Goal: Task Accomplishment & Management: Manage account settings

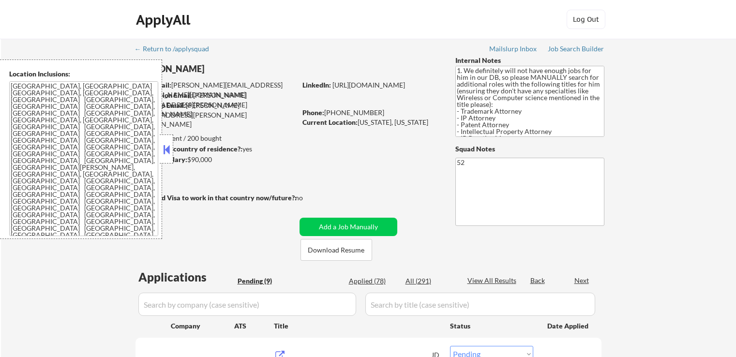
select select ""pending""
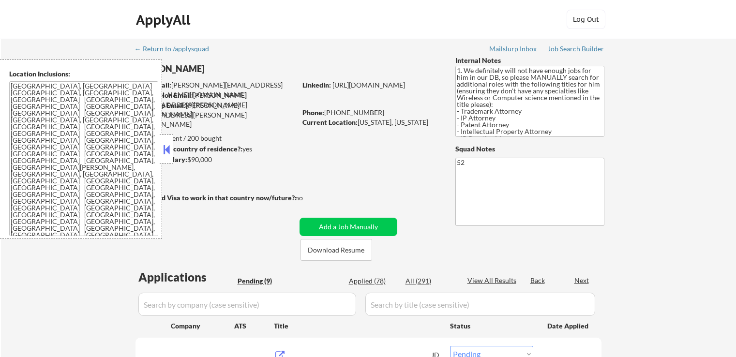
select select ""pending""
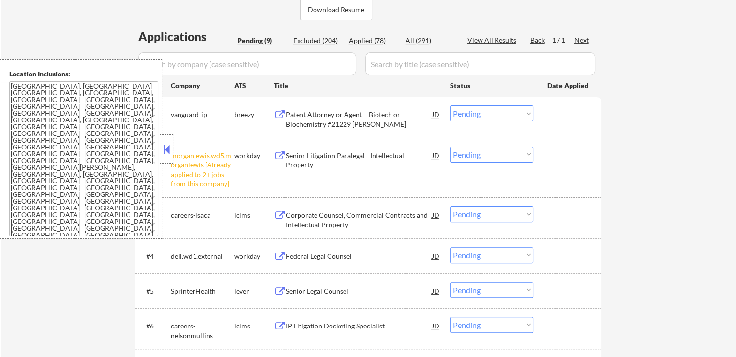
scroll to position [242, 0]
click at [500, 148] on select "Choose an option... Pending Applied Excluded (Questions) Excluded (Expired) Exc…" at bounding box center [491, 153] width 83 height 16
click at [450, 145] on select "Choose an option... Pending Applied Excluded (Questions) Excluded (Expired) Exc…" at bounding box center [491, 153] width 83 height 16
select select ""pending""
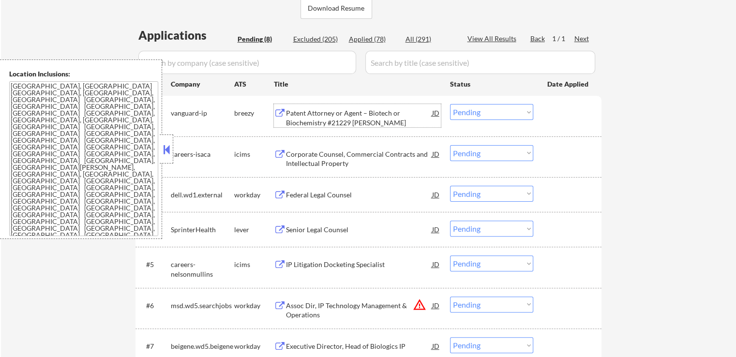
click at [292, 116] on div "Patent Attorney or Agent – Biotech or Biochemistry #21229 [PERSON_NAME]" at bounding box center [359, 117] width 146 height 19
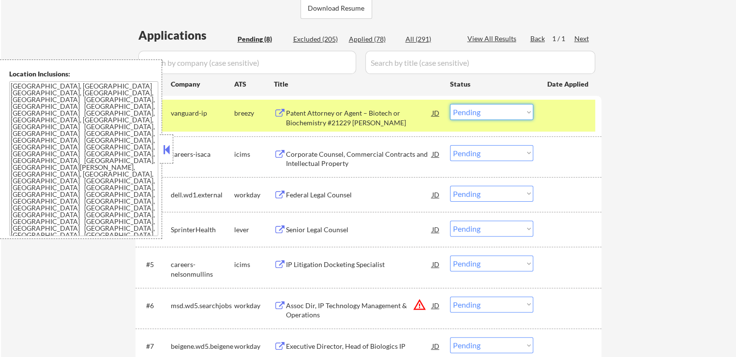
click at [459, 113] on select "Choose an option... Pending Applied Excluded (Questions) Excluded (Expired) Exc…" at bounding box center [491, 112] width 83 height 16
click at [450, 104] on select "Choose an option... Pending Applied Excluded (Questions) Excluded (Expired) Exc…" at bounding box center [491, 112] width 83 height 16
select select ""pending""
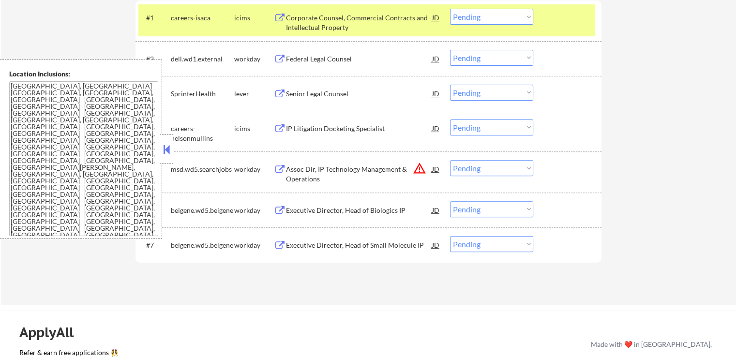
scroll to position [339, 0]
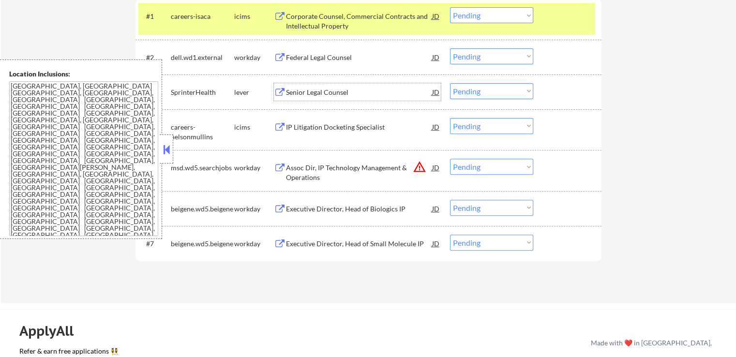
click at [292, 90] on div "Senior Legal Counsel" at bounding box center [359, 93] width 146 height 10
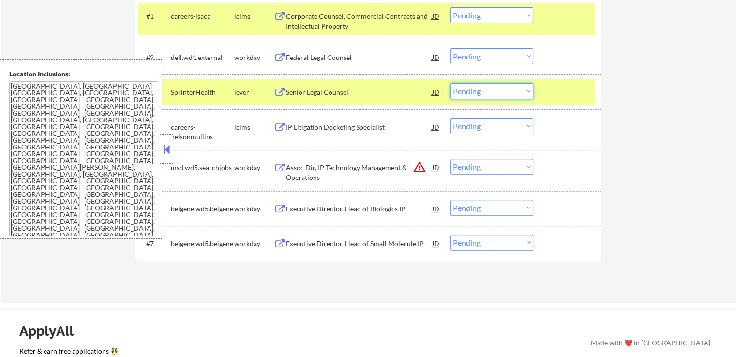
click at [480, 93] on select "Choose an option... Pending Applied Excluded (Questions) Excluded (Expired) Exc…" at bounding box center [491, 91] width 83 height 16
click at [450, 83] on select "Choose an option... Pending Applied Excluded (Questions) Excluded (Expired) Exc…" at bounding box center [491, 91] width 83 height 16
select select ""pending""
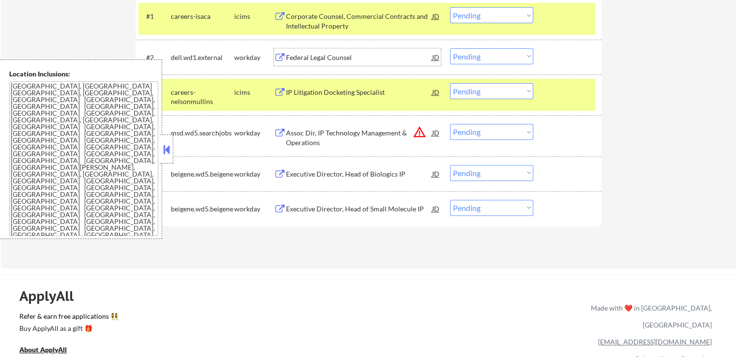
click at [304, 55] on div "Federal Legal Counsel" at bounding box center [359, 58] width 146 height 10
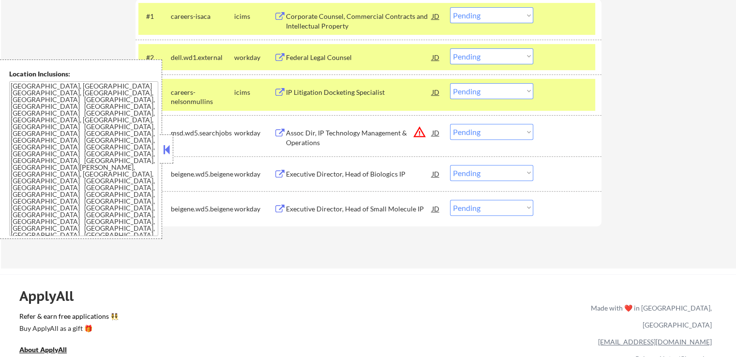
click at [301, 172] on div "Executive Director, Head of Biologics IP" at bounding box center [359, 174] width 146 height 10
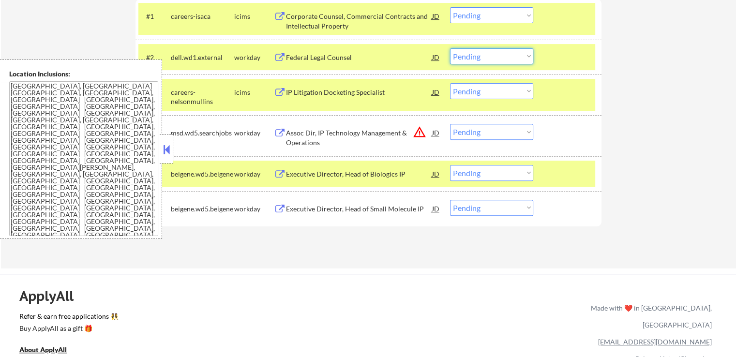
click at [491, 59] on select "Choose an option... Pending Applied Excluded (Questions) Excluded (Expired) Exc…" at bounding box center [491, 56] width 83 height 16
click at [450, 48] on select "Choose an option... Pending Applied Excluded (Questions) Excluded (Expired) Exc…" at bounding box center [491, 56] width 83 height 16
select select ""pending""
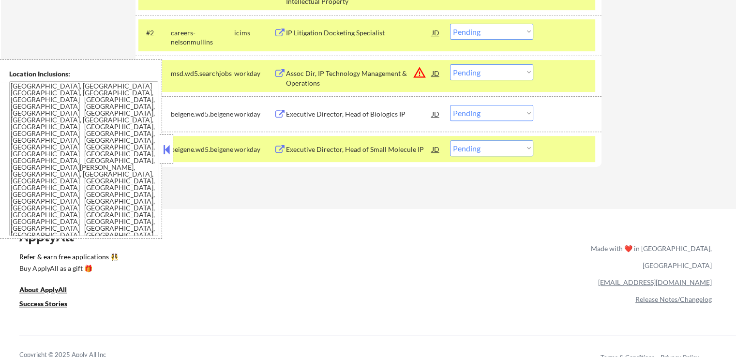
scroll to position [387, 0]
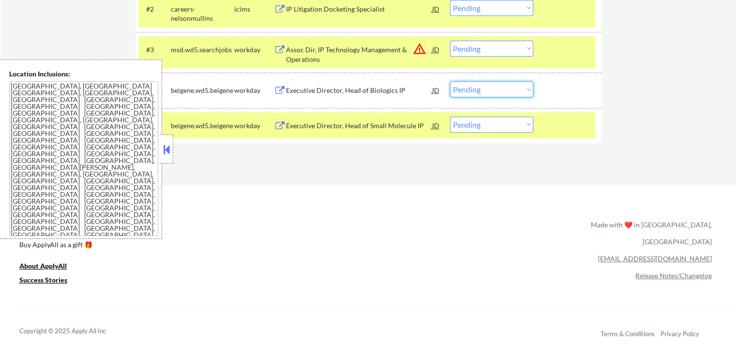
click at [474, 90] on select "Choose an option... Pending Applied Excluded (Questions) Excluded (Expired) Exc…" at bounding box center [491, 89] width 83 height 16
click at [450, 81] on select "Choose an option... Pending Applied Excluded (Questions) Excluded (Expired) Exc…" at bounding box center [491, 89] width 83 height 16
select select ""pending""
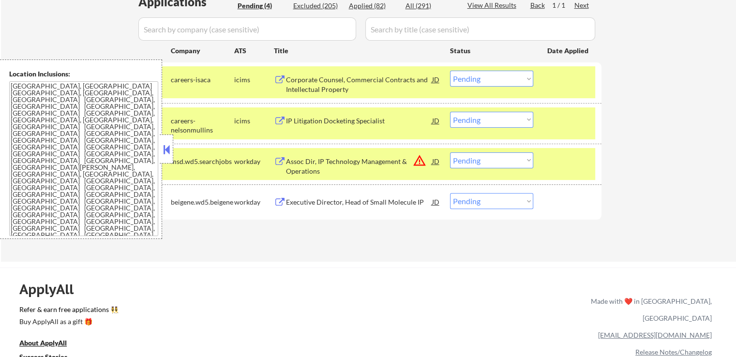
scroll to position [290, 0]
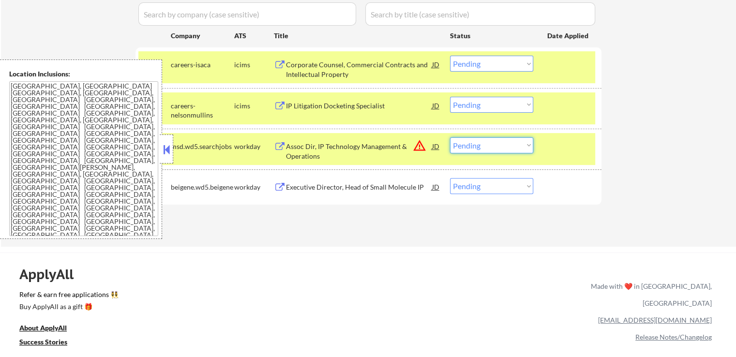
drag, startPoint x: 486, startPoint y: 143, endPoint x: 490, endPoint y: 149, distance: 7.4
click at [486, 143] on select "Choose an option... Pending Applied Excluded (Questions) Excluded (Expired) Exc…" at bounding box center [491, 145] width 83 height 16
click at [450, 137] on select "Choose an option... Pending Applied Excluded (Questions) Excluded (Expired) Exc…" at bounding box center [491, 145] width 83 height 16
select select ""pending""
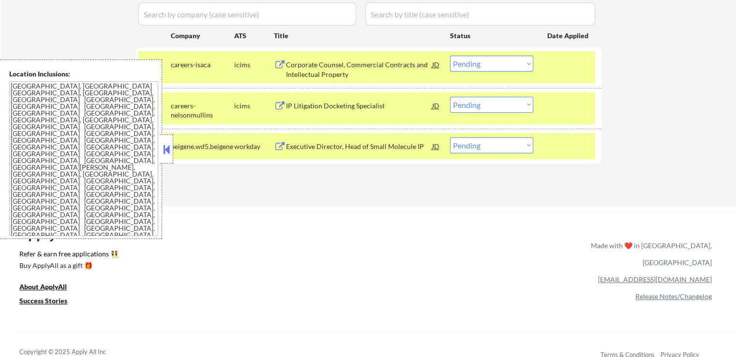
scroll to position [193, 0]
